Goal: Task Accomplishment & Management: Complete application form

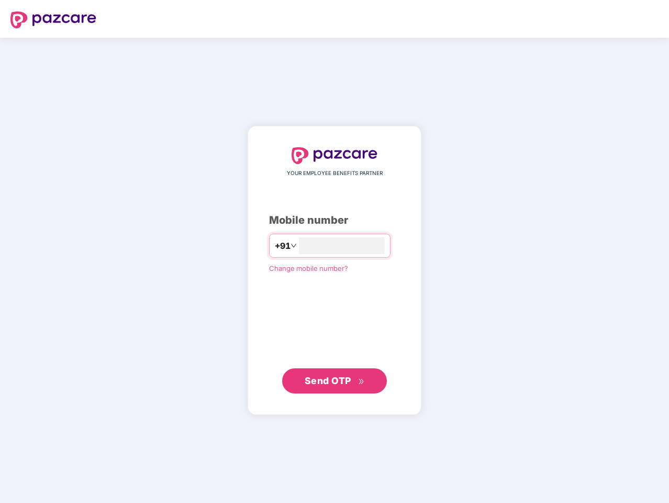
click at [335, 251] on input "number" at bounding box center [342, 245] width 86 height 17
click at [53, 20] on img at bounding box center [53, 20] width 86 height 17
click at [275, 246] on span "+91" at bounding box center [283, 245] width 16 height 13
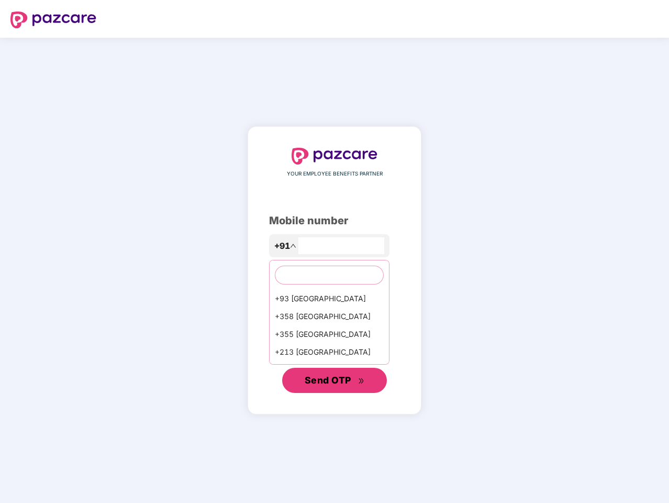
click at [335, 381] on span "Send OTP" at bounding box center [328, 379] width 47 height 11
